Goal: Task Accomplishment & Management: Use online tool/utility

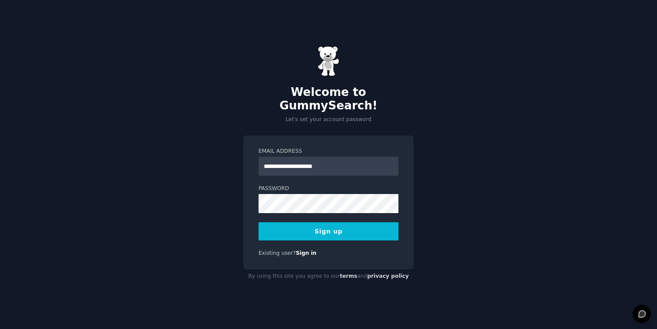
type input "**********"
click at [276, 225] on button "Sign up" at bounding box center [329, 232] width 140 height 18
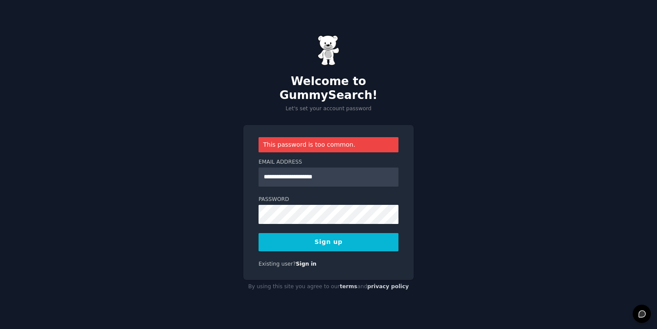
click at [299, 237] on button "Sign up" at bounding box center [329, 242] width 140 height 18
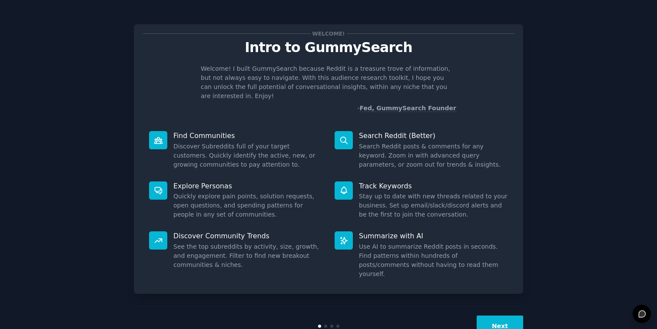
click at [494, 316] on button "Next" at bounding box center [500, 326] width 47 height 21
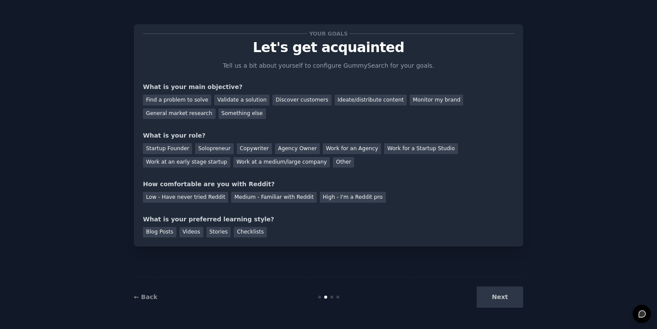
click at [498, 299] on div "Next" at bounding box center [458, 297] width 130 height 21
click at [495, 297] on div "Next" at bounding box center [458, 297] width 130 height 21
click at [365, 100] on div "Ideate/distribute content" at bounding box center [371, 100] width 72 height 11
drag, startPoint x: 213, startPoint y: 140, endPoint x: 144, endPoint y: 138, distance: 68.3
click at [144, 138] on div "What is your role?" at bounding box center [328, 135] width 371 height 9
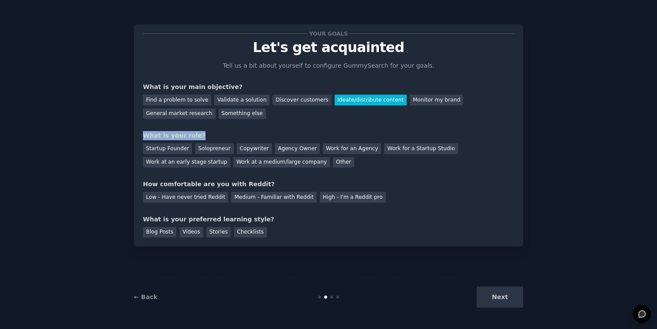
click at [144, 138] on div "What is your role?" at bounding box center [328, 135] width 371 height 9
drag, startPoint x: 144, startPoint y: 138, endPoint x: 186, endPoint y: 136, distance: 41.3
click at [186, 136] on div "What is your role?" at bounding box center [328, 135] width 371 height 9
click at [175, 138] on div "What is your role?" at bounding box center [328, 135] width 371 height 9
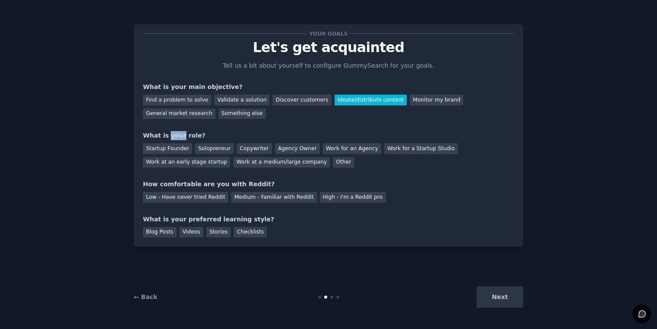
click at [175, 138] on div "What is your role?" at bounding box center [328, 135] width 371 height 9
click at [229, 136] on div "What is your role?" at bounding box center [328, 135] width 371 height 9
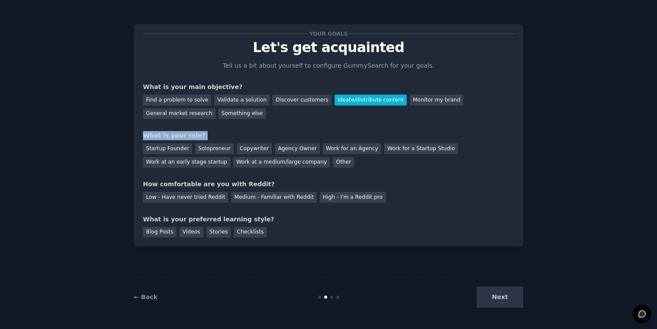
click at [229, 136] on div "What is your role?" at bounding box center [328, 135] width 371 height 9
click at [171, 131] on div "What is your role?" at bounding box center [328, 135] width 371 height 9
click at [171, 135] on div "What is your role?" at bounding box center [328, 135] width 371 height 9
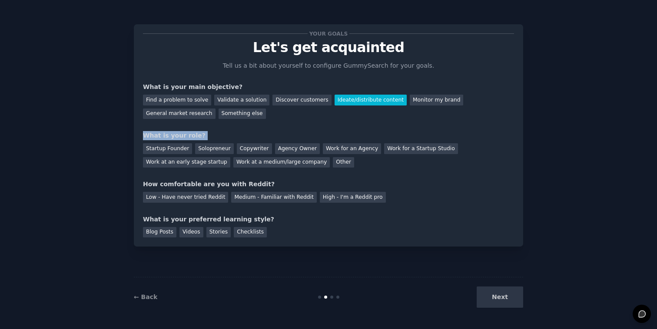
click at [187, 136] on div "What is your role?" at bounding box center [328, 135] width 371 height 9
click at [202, 136] on div "What is your role?" at bounding box center [328, 135] width 371 height 9
drag, startPoint x: 202, startPoint y: 136, endPoint x: 146, endPoint y: 138, distance: 55.2
click at [146, 138] on div "What is your role?" at bounding box center [328, 135] width 371 height 9
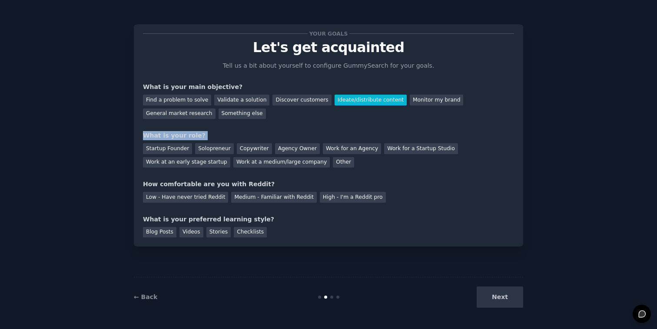
click at [146, 138] on div "What is your role?" at bounding box center [328, 135] width 371 height 9
drag, startPoint x: 145, startPoint y: 135, endPoint x: 200, endPoint y: 137, distance: 55.7
click at [200, 137] on div "What is your role?" at bounding box center [328, 135] width 371 height 9
click at [177, 146] on div "Startup Founder" at bounding box center [167, 148] width 49 height 11
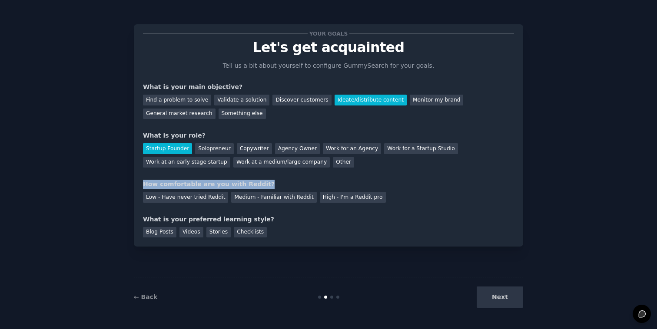
drag, startPoint x: 144, startPoint y: 184, endPoint x: 259, endPoint y: 185, distance: 115.2
click at [259, 185] on div "How comfortable are you with Reddit?" at bounding box center [328, 184] width 371 height 9
drag, startPoint x: 259, startPoint y: 185, endPoint x: 144, endPoint y: 183, distance: 115.6
click at [144, 183] on div "How comfortable are you with Reddit?" at bounding box center [328, 184] width 371 height 9
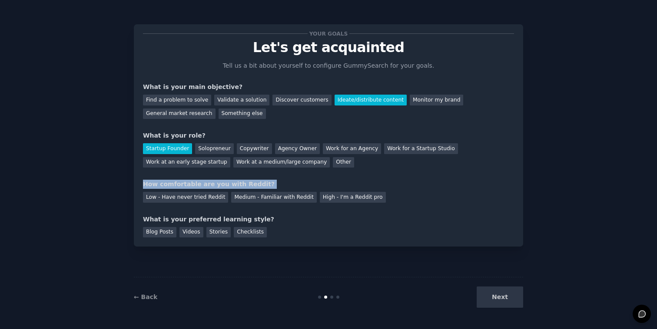
click at [144, 183] on div "How comfortable are you with Reddit?" at bounding box center [328, 184] width 371 height 9
click at [246, 196] on div "Medium - Familiar with Reddit" at bounding box center [273, 197] width 85 height 11
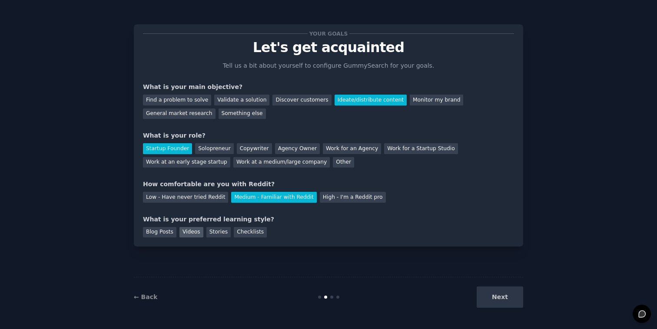
click at [189, 234] on div "Videos" at bounding box center [191, 232] width 24 height 11
click at [508, 302] on button "Next" at bounding box center [500, 297] width 47 height 21
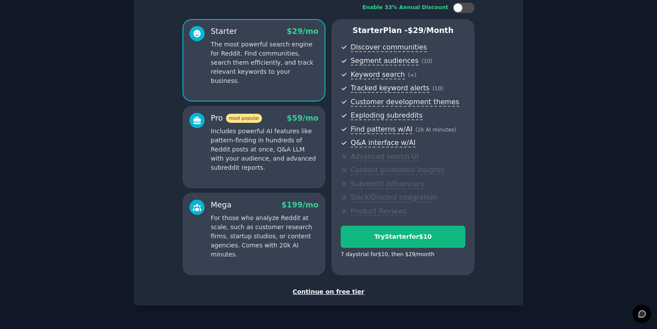
scroll to position [87, 0]
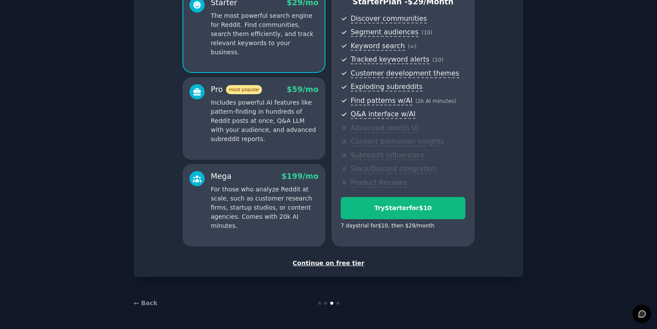
click at [339, 265] on div "Continue on free tier" at bounding box center [328, 263] width 371 height 9
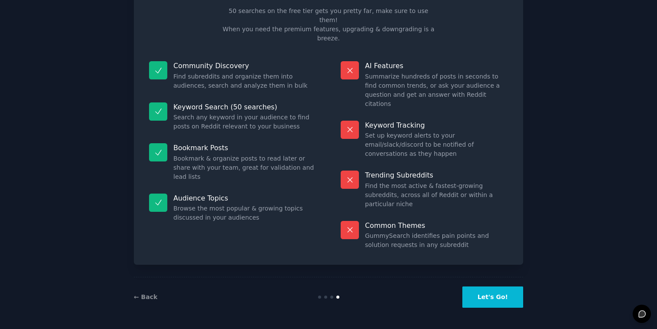
scroll to position [9, 0]
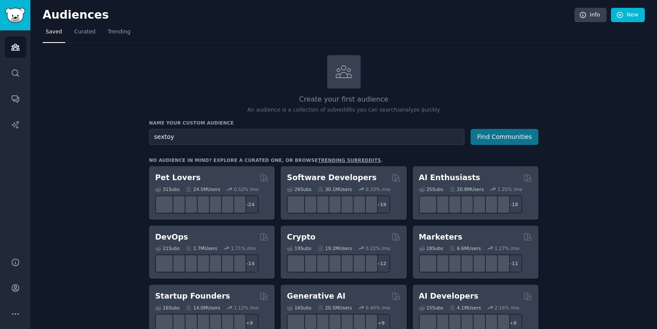
type input "sextoy"
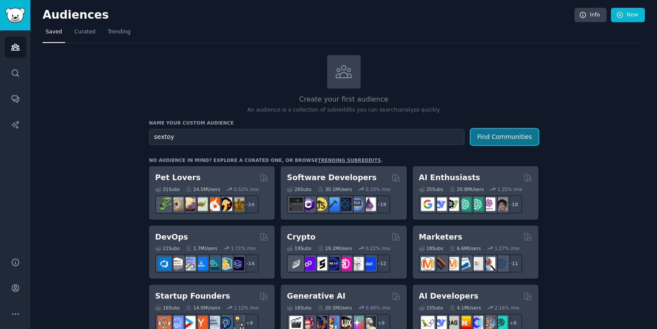
click at [498, 141] on button "Find Communities" at bounding box center [505, 137] width 68 height 16
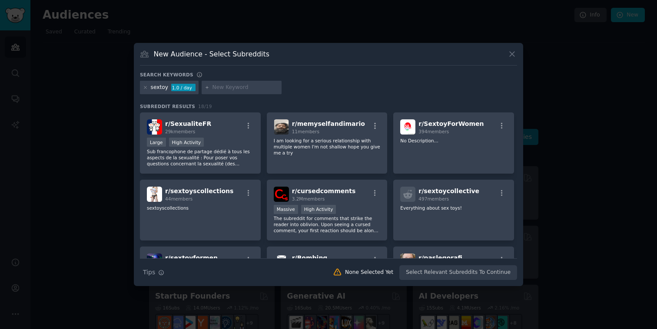
click at [179, 88] on div "1.0 / day" at bounding box center [183, 88] width 24 height 8
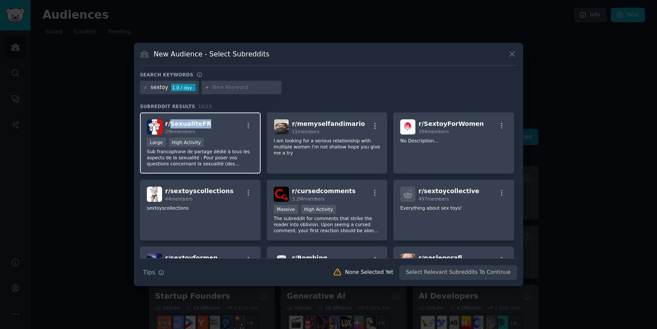
click at [193, 127] on span "r/ SexualiteFR" at bounding box center [188, 123] width 46 height 7
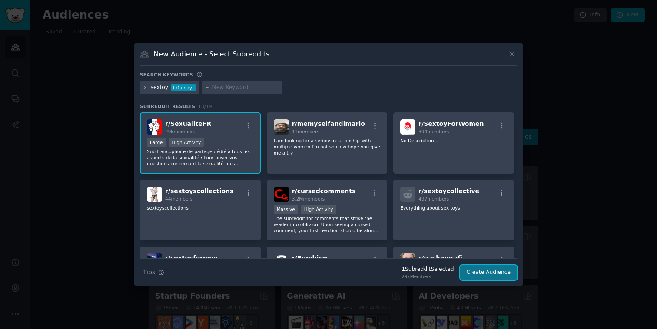
click at [470, 273] on button "Create Audience" at bounding box center [488, 273] width 57 height 15
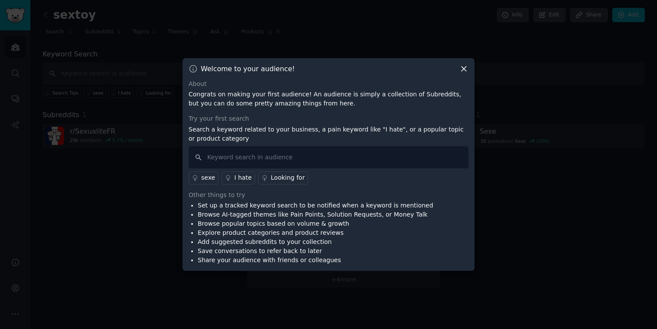
click at [462, 68] on icon at bounding box center [463, 68] width 9 height 9
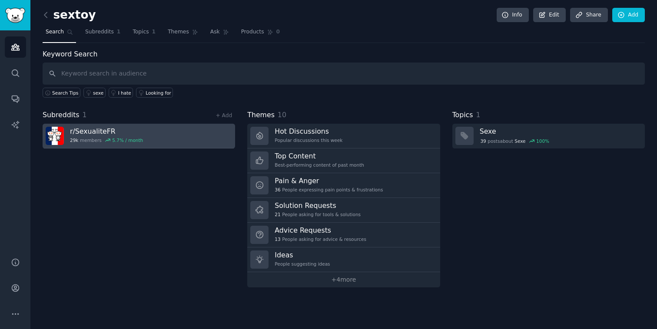
click at [90, 132] on h3 "r/ SexualiteFR" at bounding box center [106, 131] width 73 height 9
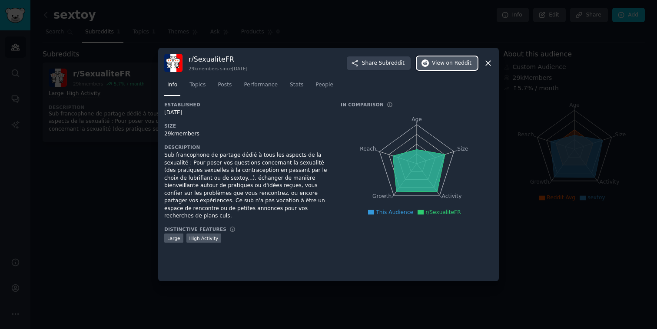
click at [440, 66] on span "View on Reddit" at bounding box center [452, 64] width 40 height 8
click at [199, 82] on span "Topics" at bounding box center [197, 85] width 16 height 8
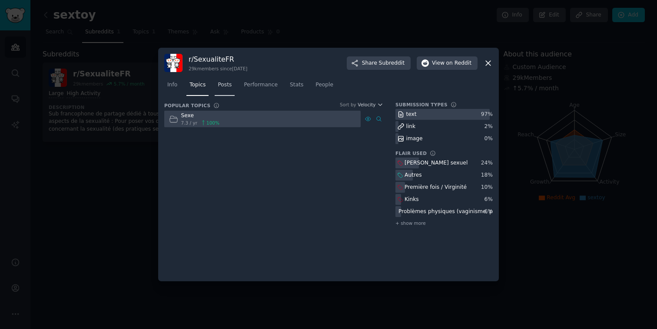
click at [218, 85] on span "Posts" at bounding box center [225, 85] width 14 height 8
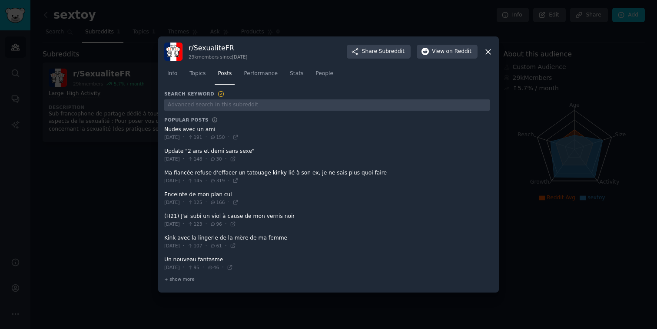
click at [331, 34] on div at bounding box center [328, 164] width 657 height 329
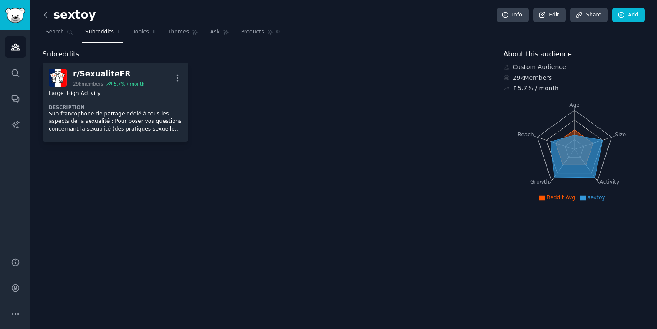
click at [46, 18] on icon at bounding box center [45, 14] width 9 height 9
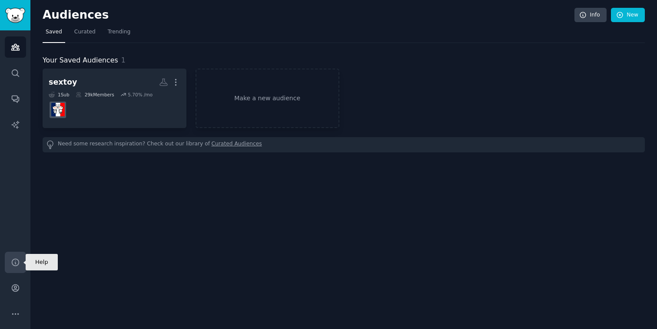
click at [12, 266] on icon "Sidebar" at bounding box center [15, 262] width 9 height 9
click at [16, 54] on link "Audiences" at bounding box center [15, 47] width 21 height 21
click at [21, 20] on img "Sidebar" at bounding box center [15, 15] width 20 height 15
click at [12, 46] on icon "Sidebar" at bounding box center [15, 47] width 8 height 6
